Goal: Transaction & Acquisition: Purchase product/service

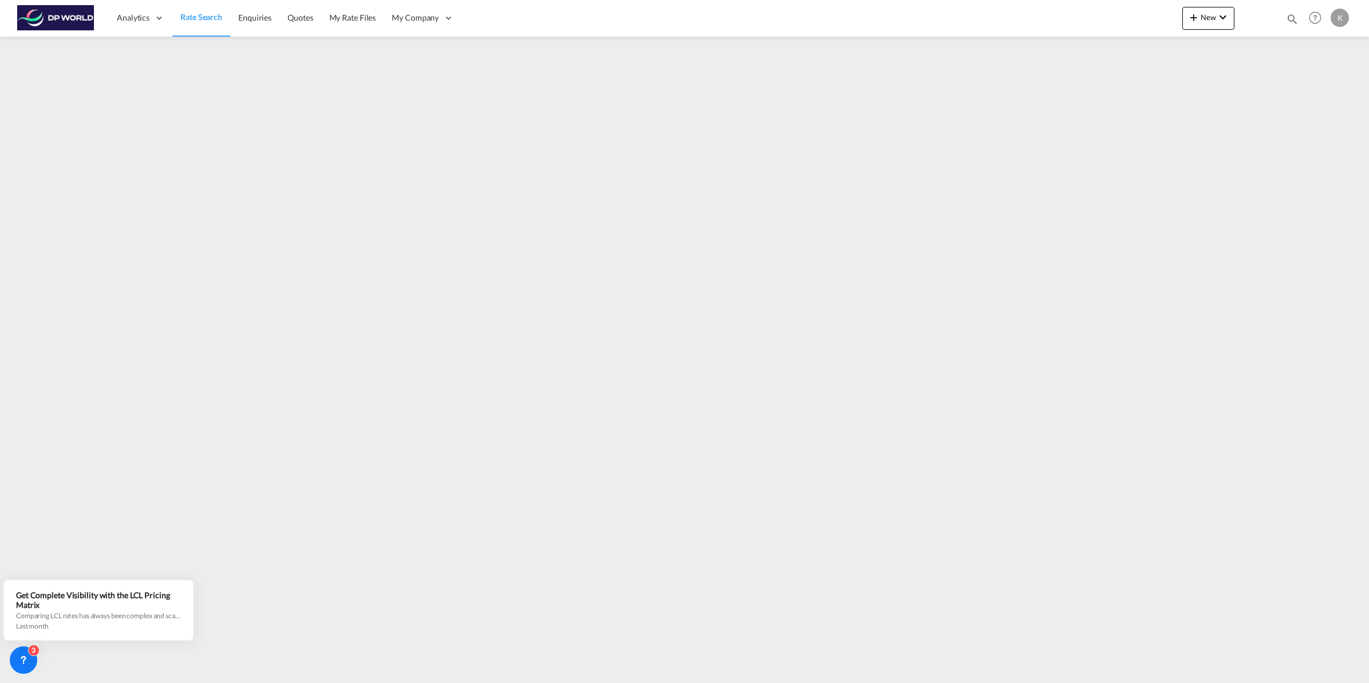
click at [204, 14] on span "Rate Search" at bounding box center [201, 17] width 42 height 10
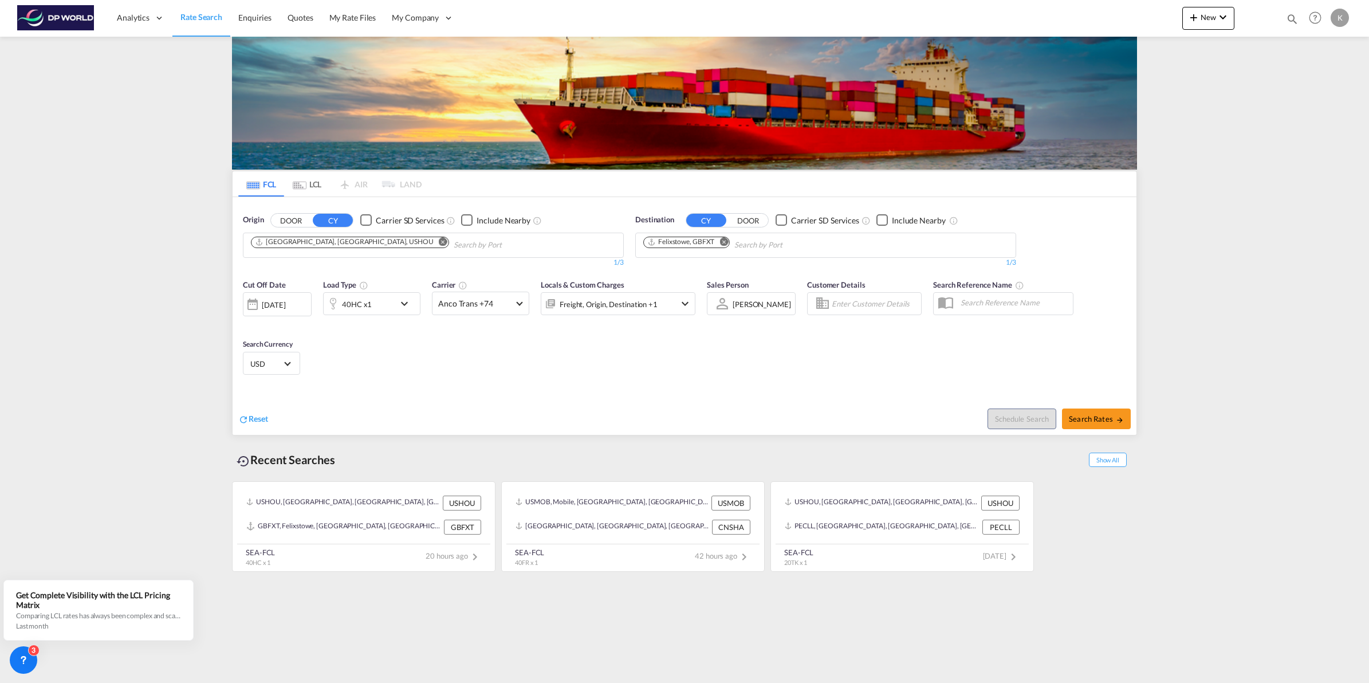
click at [439, 242] on md-icon "Remove" at bounding box center [443, 241] width 9 height 9
click at [325, 243] on body "Analytics Dashboard Rate Search Enquiries Quotes My Rate Files My Company" at bounding box center [684, 341] width 1369 height 683
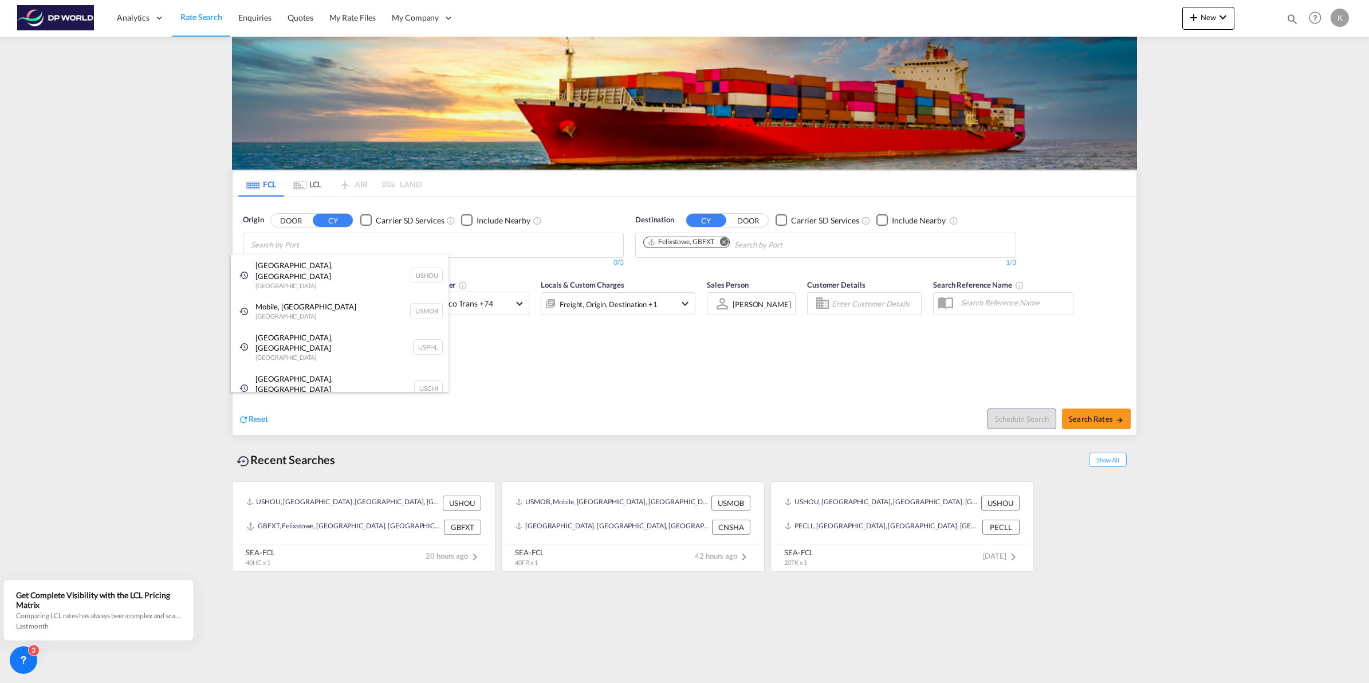
type input "v"
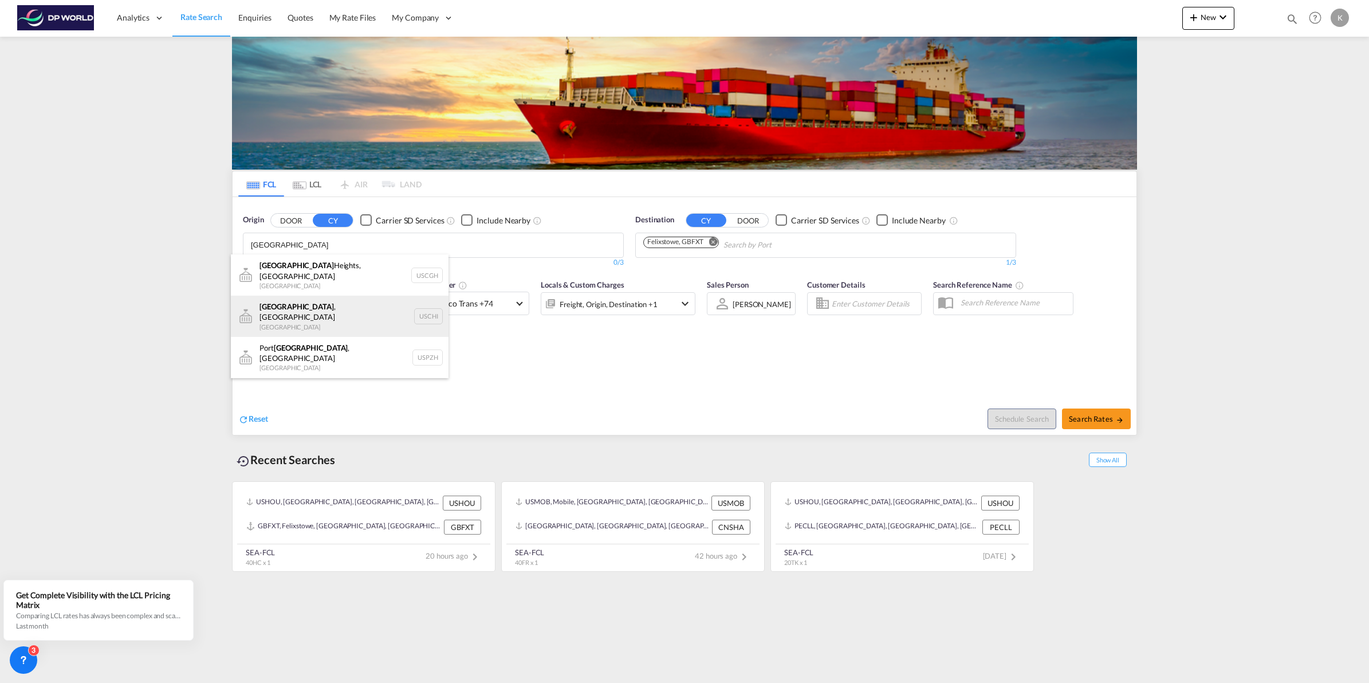
type input "[GEOGRAPHIC_DATA]"
click at [316, 308] on div "[GEOGRAPHIC_DATA] , IL United States USCHI" at bounding box center [340, 316] width 218 height 41
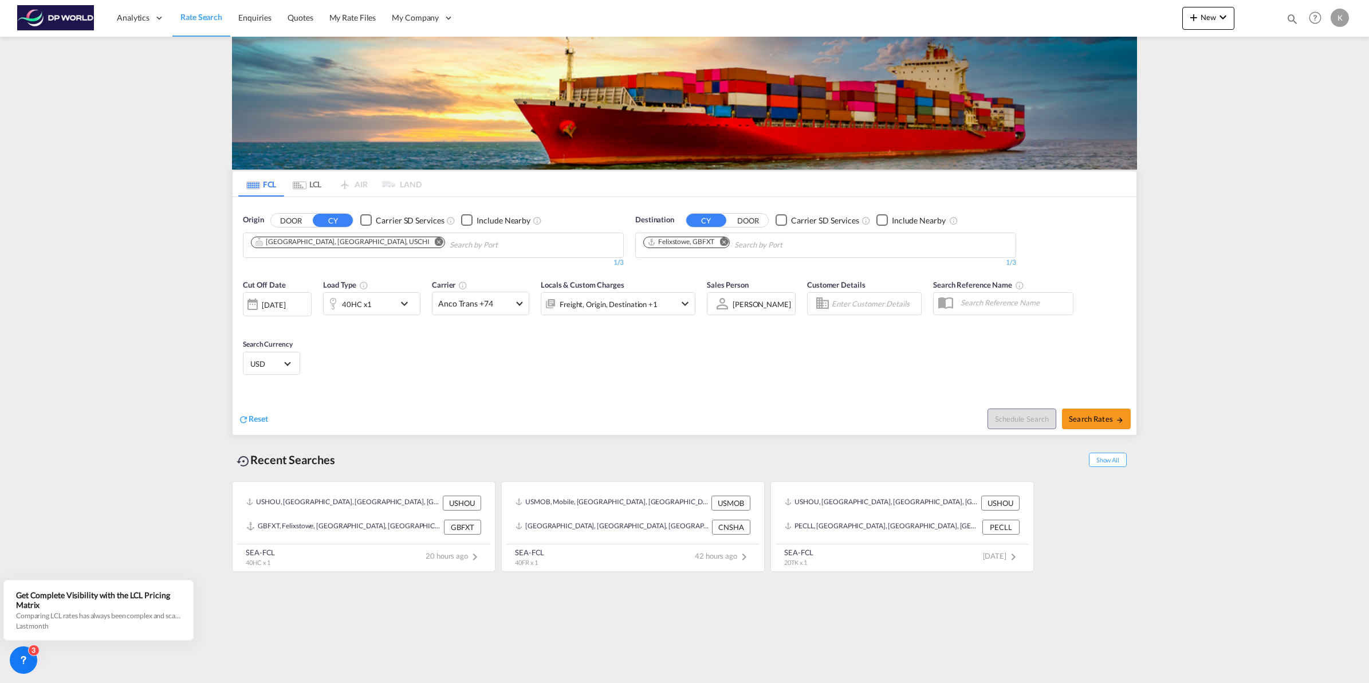
click at [723, 242] on md-icon "Remove" at bounding box center [723, 241] width 9 height 9
click at [694, 246] on body "Analytics Dashboard Rate Search Enquiries Quotes My Rate Files My Company" at bounding box center [684, 341] width 1369 height 683
type input "nhava"
click at [707, 265] on div "[PERSON_NAME] ( [GEOGRAPHIC_DATA]) [GEOGRAPHIC_DATA] [GEOGRAPHIC_DATA]" at bounding box center [732, 271] width 218 height 34
click at [1101, 417] on span "Search Rates" at bounding box center [1096, 418] width 55 height 9
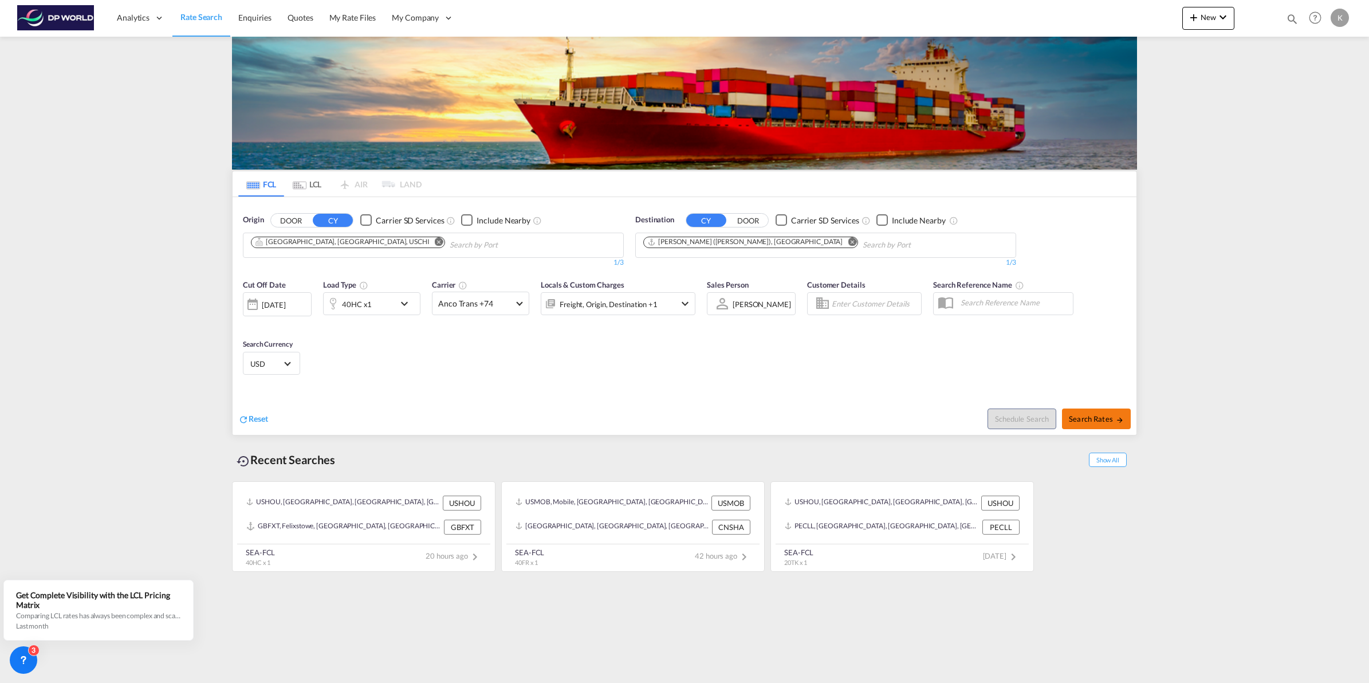
type input "USCHI to INNSA / [DATE]"
